Goal: Transaction & Acquisition: Book appointment/travel/reservation

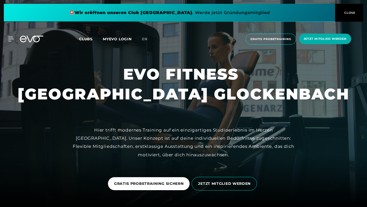
click at [350, 16] on button "CLOSE" at bounding box center [349, 13] width 28 height 18
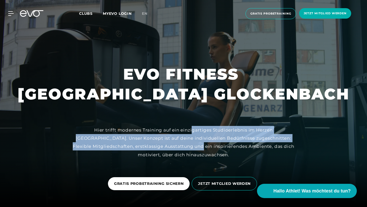
drag, startPoint x: 171, startPoint y: 130, endPoint x: 169, endPoint y: 147, distance: 16.5
click at [169, 147] on div "Hier trifft modernes Training auf ein einzigartiges Studioerlebnis im Herzen [G…" at bounding box center [183, 142] width 229 height 33
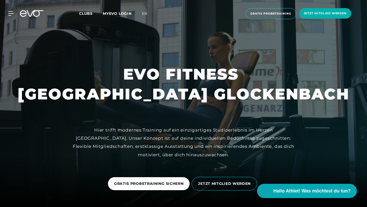
click at [89, 14] on span "Clubs" at bounding box center [86, 13] width 14 height 5
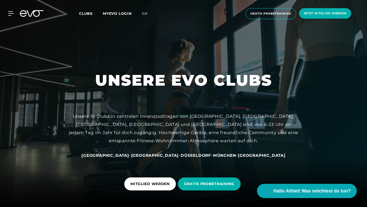
click at [172, 121] on div "Unsere 10 Clubs in zentralen Innenstadtlagen von [GEOGRAPHIC_DATA], [GEOGRAPHIC…" at bounding box center [183, 128] width 229 height 33
click at [8, 16] on icon at bounding box center [11, 13] width 7 height 5
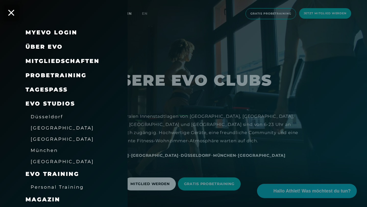
click at [45, 75] on span "Probetraining" at bounding box center [55, 75] width 61 height 7
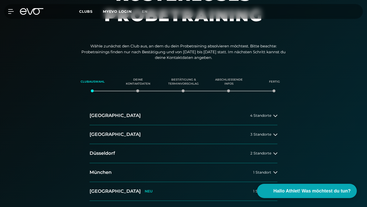
scroll to position [50, 0]
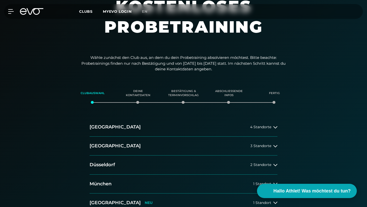
click at [85, 11] on span "Clubs" at bounding box center [86, 11] width 14 height 5
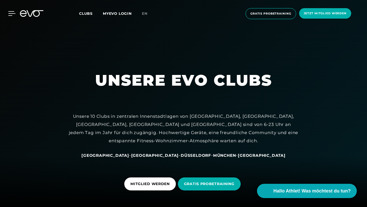
click at [12, 14] on icon at bounding box center [11, 13] width 7 height 5
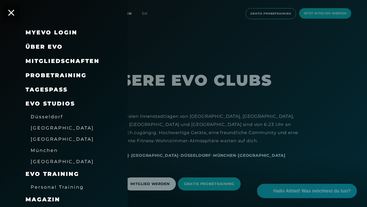
scroll to position [42, 0]
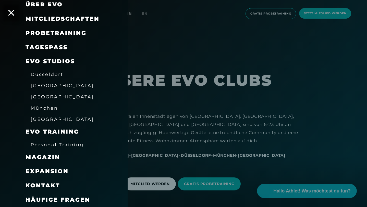
click at [45, 105] on link "München" at bounding box center [44, 108] width 27 height 6
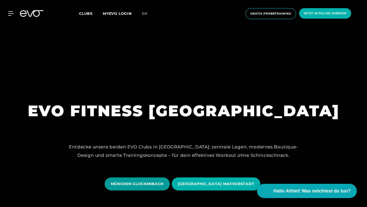
click at [151, 180] on span "MÜNCHEN GLOCKENBACH" at bounding box center [137, 183] width 65 height 13
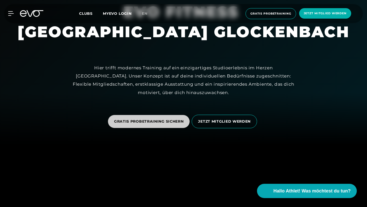
scroll to position [61, 0]
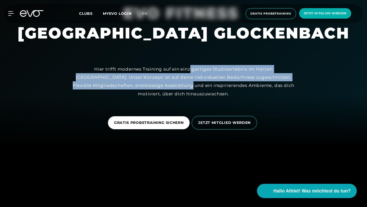
drag, startPoint x: 168, startPoint y: 72, endPoint x: 158, endPoint y: 83, distance: 15.0
click at [158, 83] on div "Hier trifft modernes Training auf ein einzigartiges Studioerlebnis im Herzen [G…" at bounding box center [183, 81] width 229 height 33
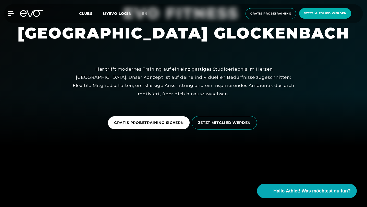
click at [150, 115] on link "GRATIS PROBETRAINING SICHERN" at bounding box center [150, 122] width 84 height 21
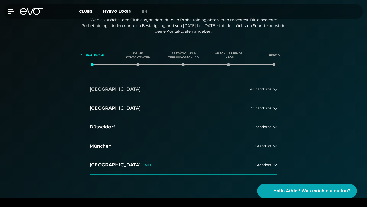
scroll to position [92, 0]
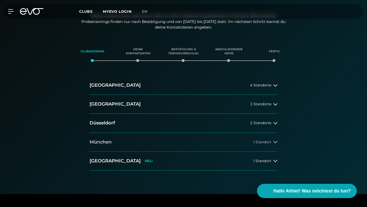
click at [118, 133] on button "[GEOGRAPHIC_DATA] 1 Standort" at bounding box center [183, 142] width 188 height 19
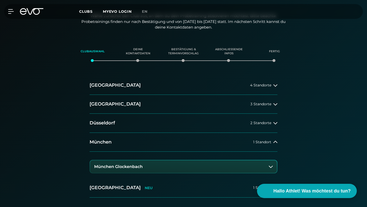
click at [120, 160] on button "München Glockenbach" at bounding box center [183, 166] width 187 height 13
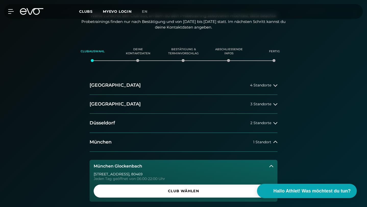
scroll to position [105, 0]
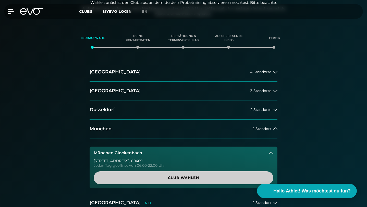
click at [158, 175] on span "Club wählen" at bounding box center [183, 177] width 167 height 5
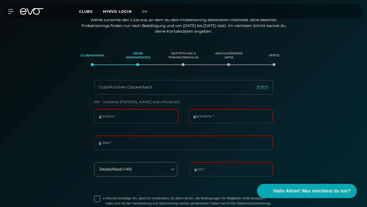
scroll to position [0, 0]
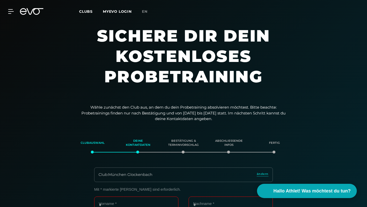
click at [18, 14] on div at bounding box center [32, 11] width 30 height 7
click at [11, 14] on icon at bounding box center [11, 11] width 7 height 4
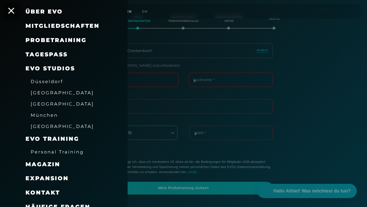
scroll to position [35, 0]
click at [42, 153] on span "Personal Training" at bounding box center [57, 151] width 53 height 5
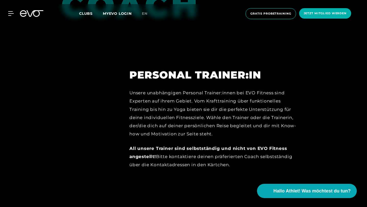
scroll to position [323, 0]
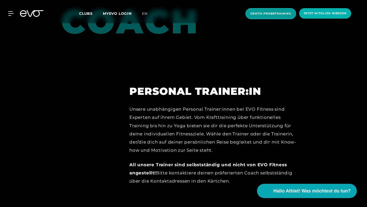
click at [272, 17] on span "Gratis Probetraining" at bounding box center [270, 13] width 50 height 11
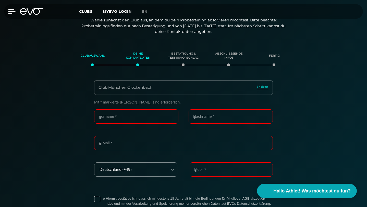
scroll to position [87, 0]
click at [10, 13] on icon at bounding box center [11, 11] width 7 height 5
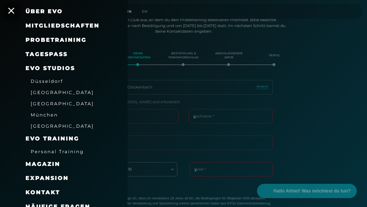
click at [50, 39] on span "Probetraining" at bounding box center [55, 39] width 61 height 7
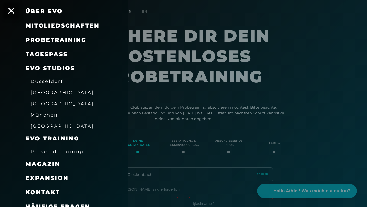
click at [70, 27] on span "Mitgliedschaften" at bounding box center [62, 25] width 74 height 7
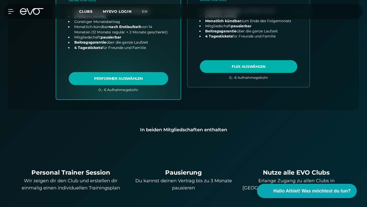
scroll to position [305, 0]
